Goal: Navigation & Orientation: Find specific page/section

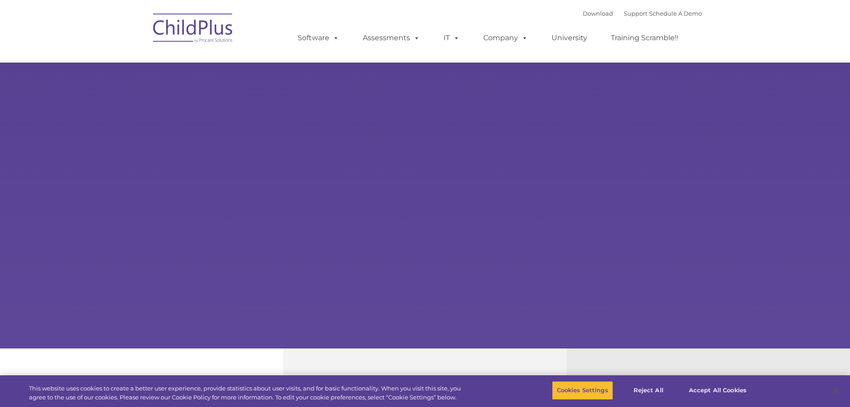
type input ""
select select "MEDIUM"
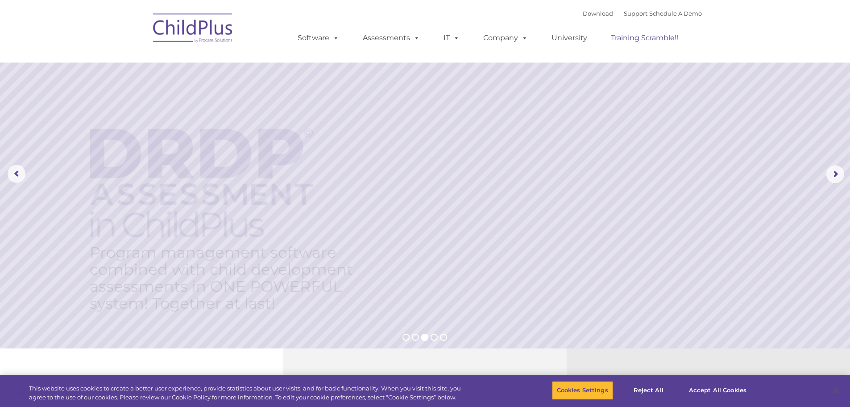
click at [640, 40] on link "Training Scramble!!" at bounding box center [644, 38] width 85 height 18
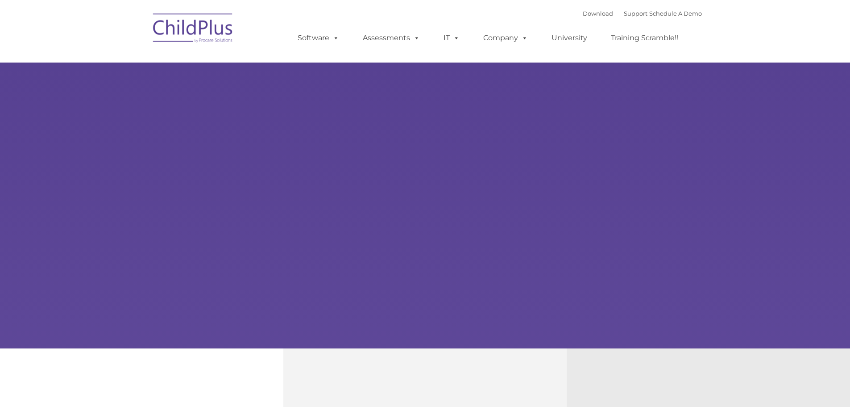
type input ""
select select "MEDIUM"
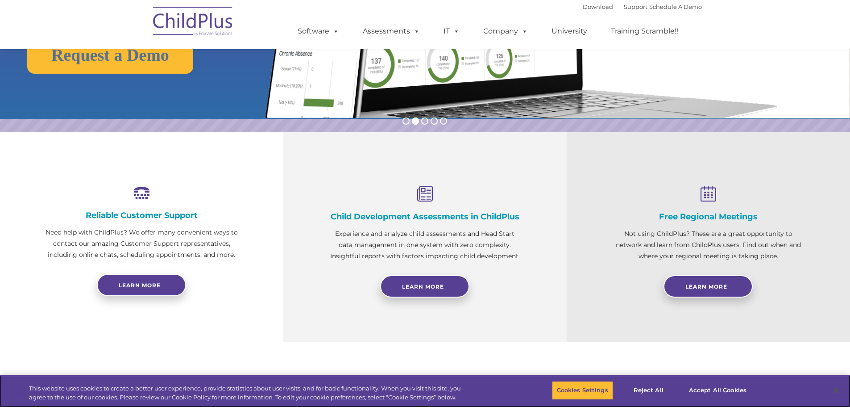
scroll to position [214, 0]
